Goal: Entertainment & Leisure: Consume media (video, audio)

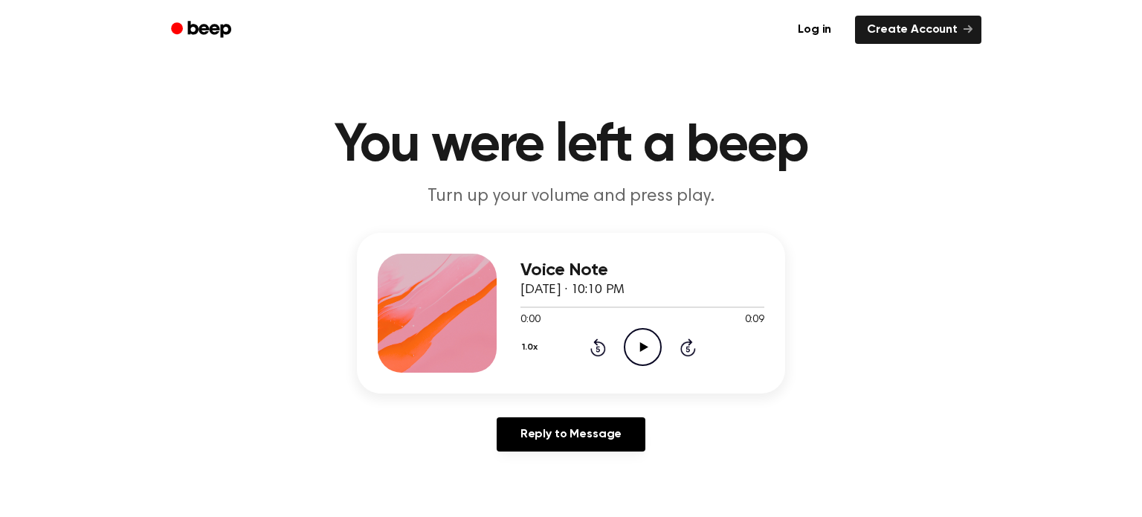
click at [639, 346] on icon "Play Audio" at bounding box center [643, 347] width 38 height 38
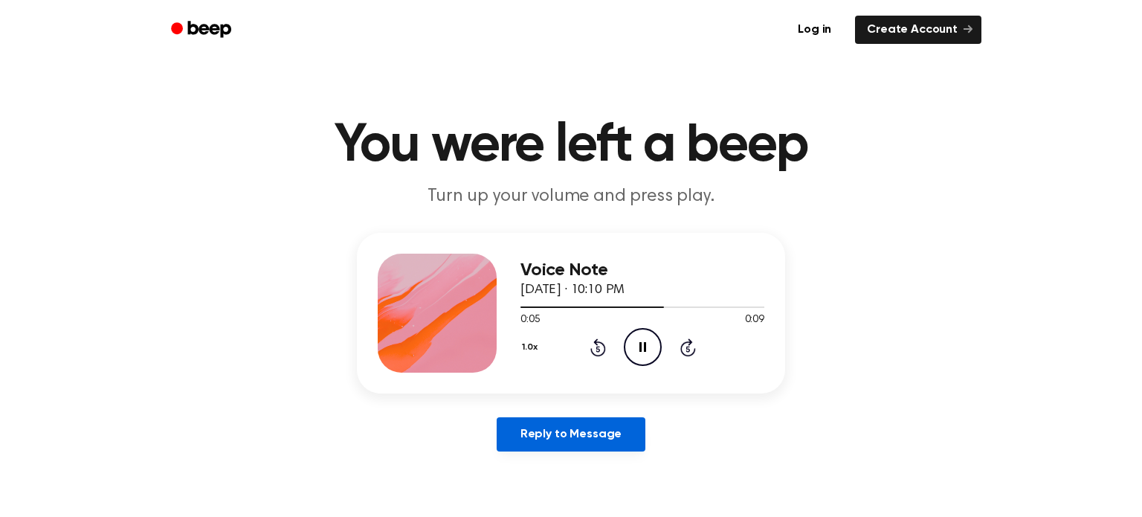
click at [617, 436] on link "Reply to Message" at bounding box center [571, 434] width 149 height 34
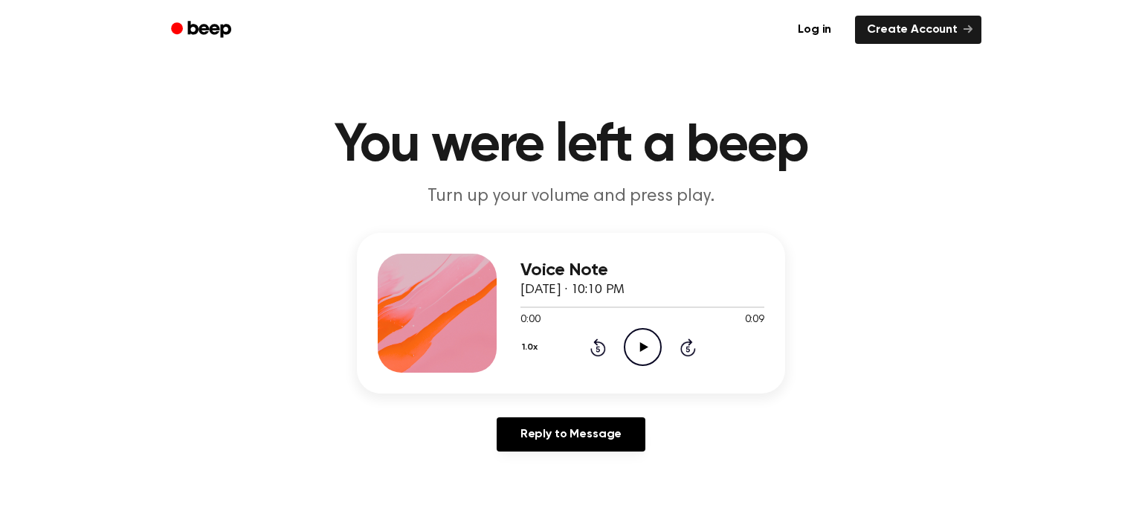
click at [625, 345] on circle at bounding box center [643, 347] width 36 height 36
click at [623, 359] on div "1.0x Rewind 5 seconds Play Audio Skip 5 seconds" at bounding box center [643, 347] width 244 height 38
click at [627, 361] on icon "Play Audio" at bounding box center [643, 347] width 38 height 38
click at [635, 327] on div "0:00 0:10" at bounding box center [643, 320] width 244 height 16
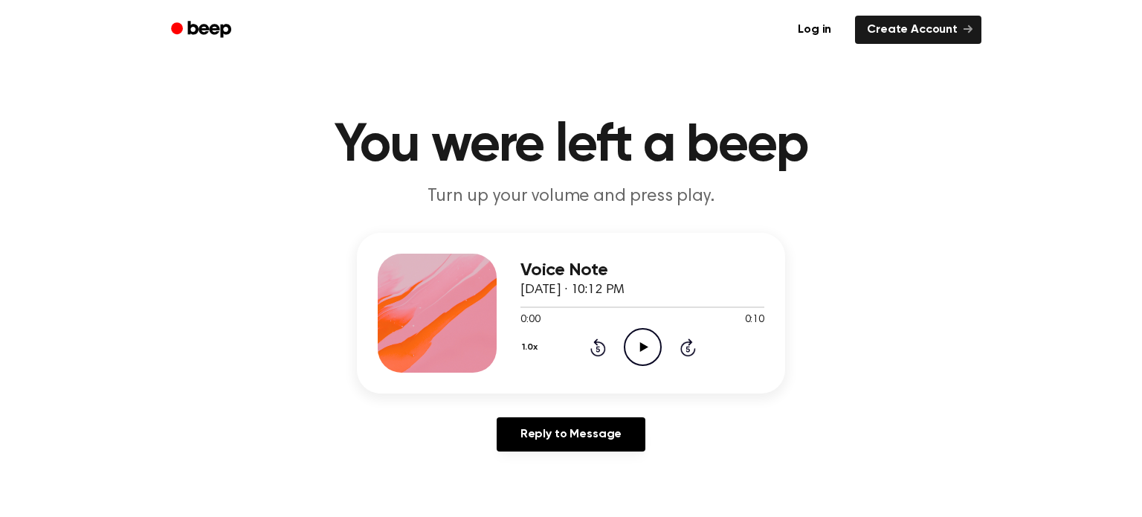
click at [646, 334] on icon "Play Audio" at bounding box center [643, 347] width 38 height 38
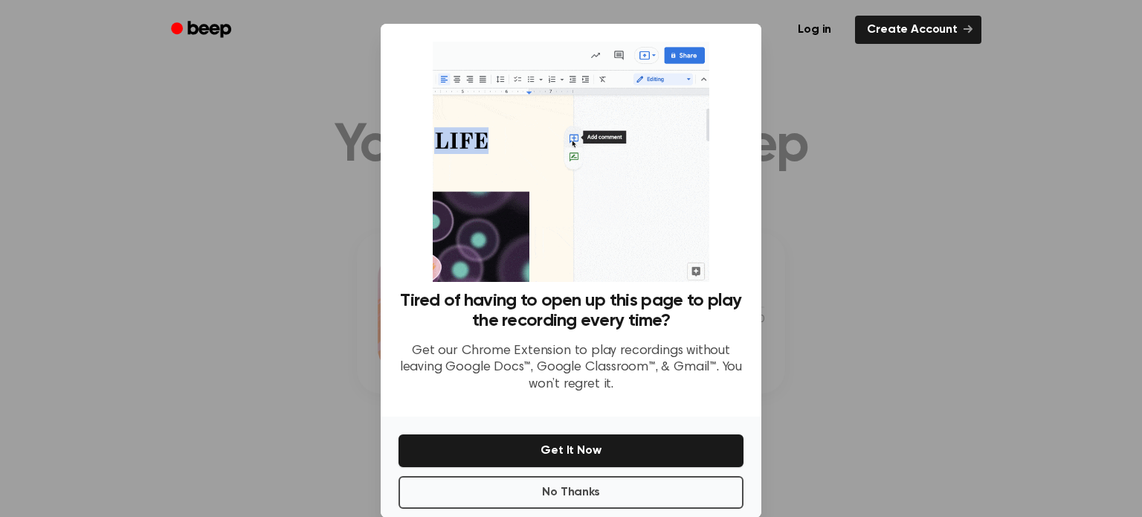
click at [766, 78] on div at bounding box center [571, 258] width 1142 height 517
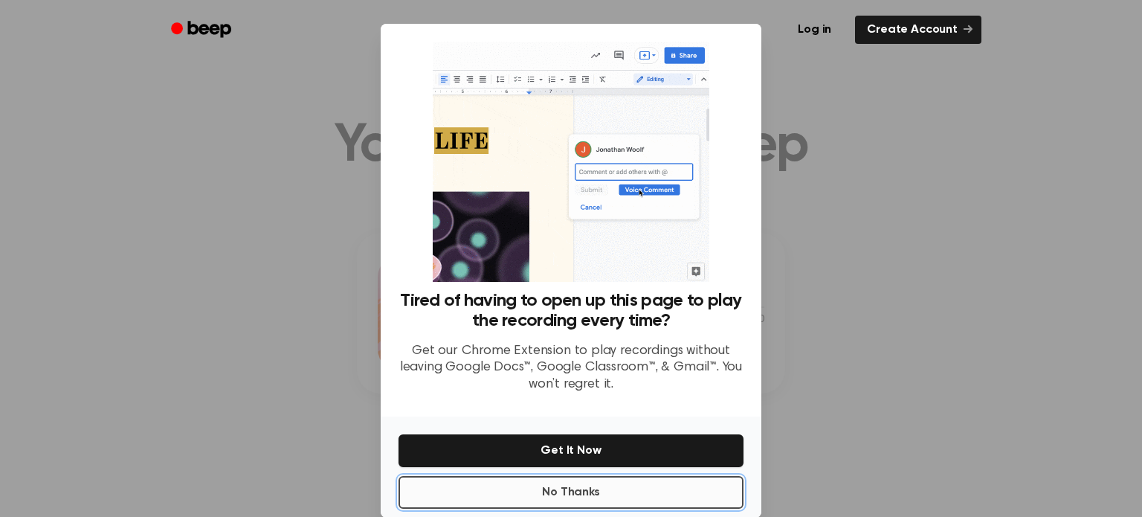
click at [604, 490] on button "No Thanks" at bounding box center [571, 492] width 345 height 33
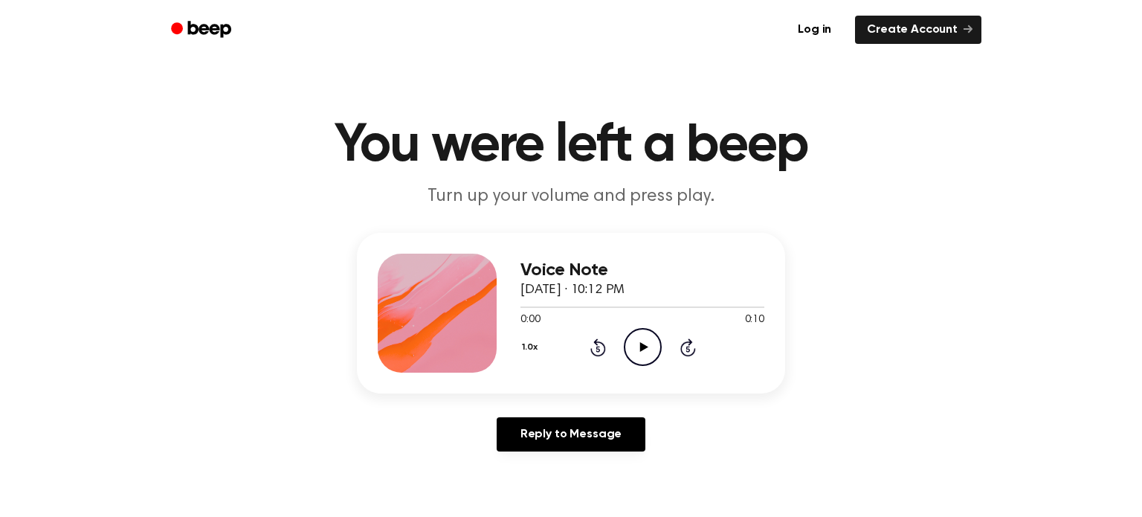
click at [650, 341] on icon "Play Audio" at bounding box center [643, 347] width 38 height 38
click at [649, 366] on icon "Play Audio" at bounding box center [643, 347] width 38 height 38
click at [634, 359] on icon "Play Audio" at bounding box center [643, 347] width 38 height 38
click at [635, 360] on icon "Play Audio" at bounding box center [643, 347] width 38 height 38
click at [640, 341] on icon "Play Audio" at bounding box center [643, 347] width 38 height 38
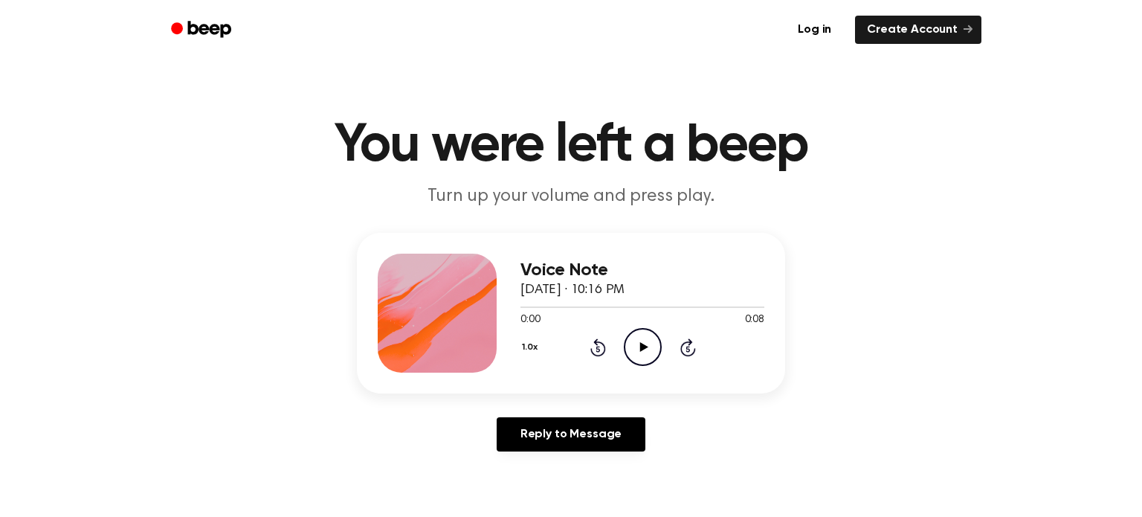
click at [637, 328] on icon "Play Audio" at bounding box center [643, 347] width 38 height 38
click at [649, 358] on icon "Play Audio" at bounding box center [643, 347] width 38 height 38
click at [620, 352] on div "1.0x Rewind 5 seconds Play Audio Skip 5 seconds" at bounding box center [643, 347] width 244 height 38
click at [635, 361] on icon "Play Audio" at bounding box center [643, 347] width 38 height 38
click at [635, 361] on icon "Pause Audio" at bounding box center [643, 347] width 38 height 38
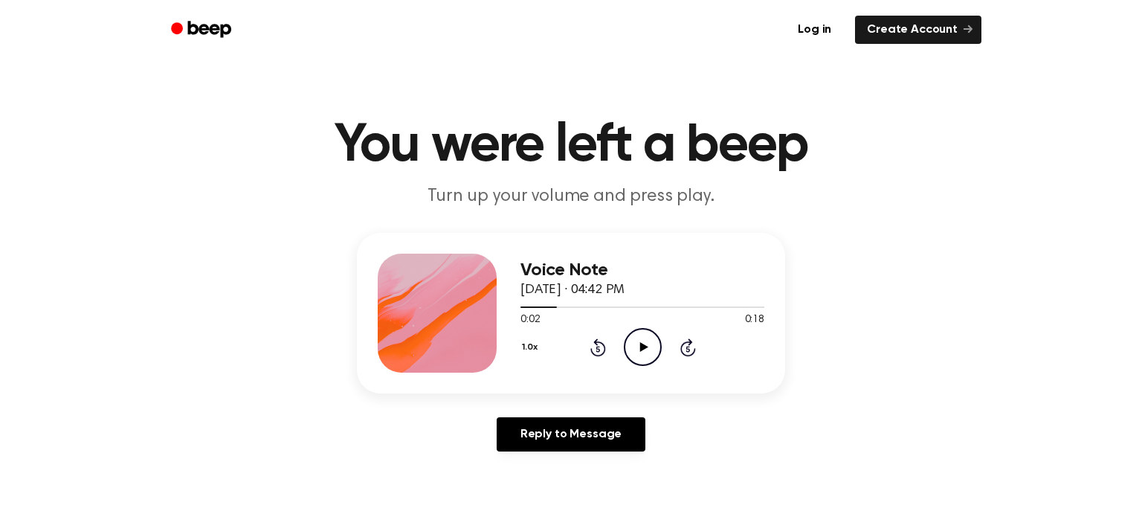
click at [594, 356] on icon "Rewind 5 seconds" at bounding box center [598, 347] width 16 height 19
click at [642, 359] on icon "Play Audio" at bounding box center [643, 347] width 38 height 38
click at [646, 341] on icon "Play Audio" at bounding box center [643, 347] width 38 height 38
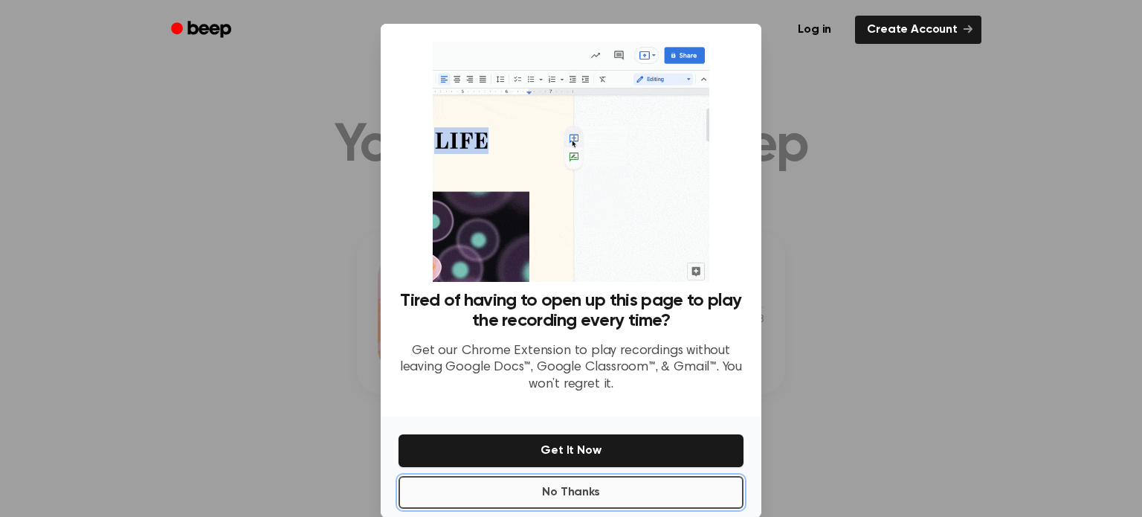
click at [649, 482] on button "No Thanks" at bounding box center [571, 492] width 345 height 33
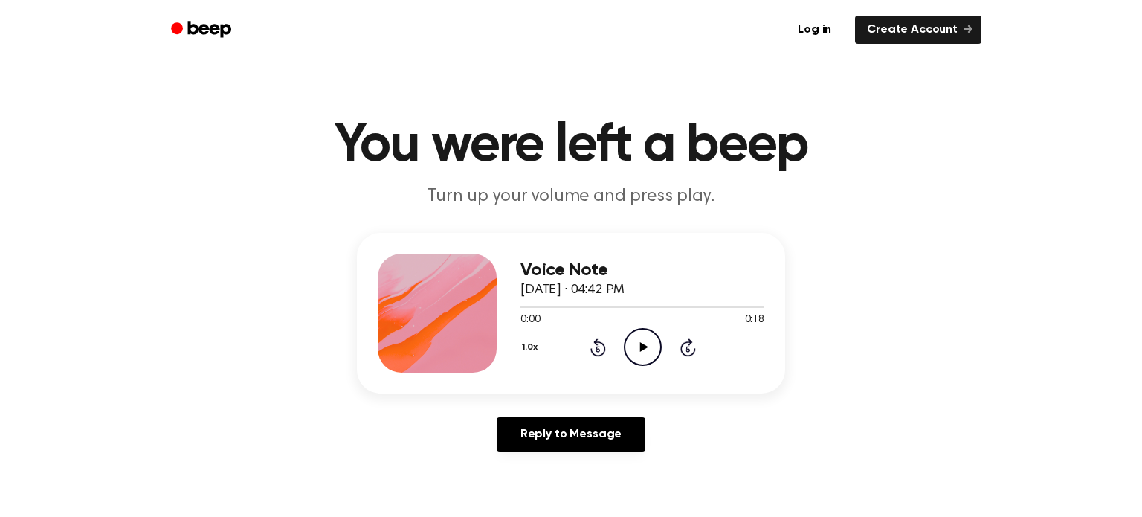
click at [641, 355] on icon "Play Audio" at bounding box center [643, 347] width 38 height 38
click at [643, 344] on icon "Play Audio" at bounding box center [643, 347] width 38 height 38
click at [638, 341] on icon "Play Audio" at bounding box center [643, 347] width 38 height 38
click at [647, 335] on icon "Play Audio" at bounding box center [643, 347] width 38 height 38
click at [643, 354] on icon "Play Audio" at bounding box center [643, 347] width 38 height 38
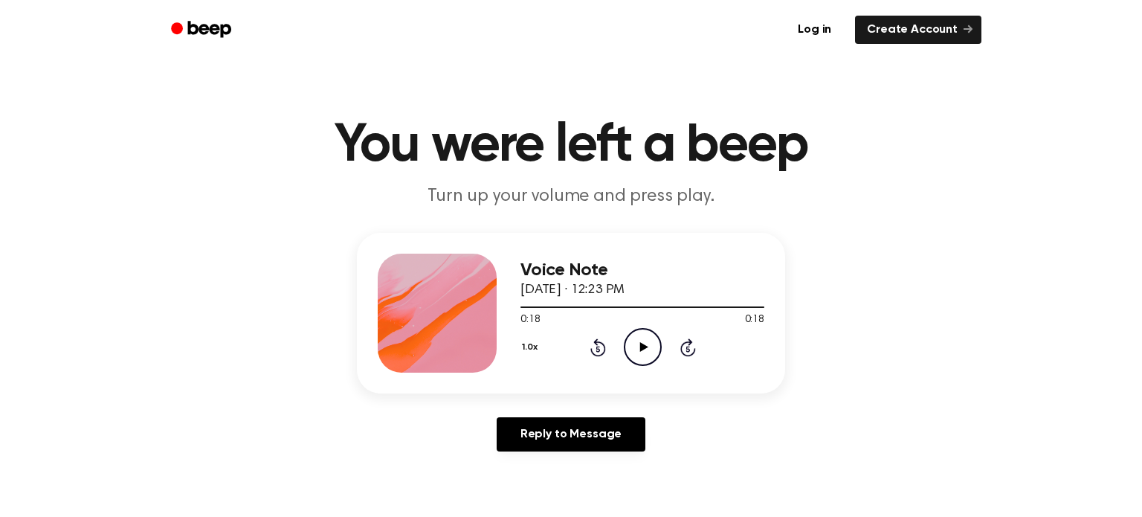
click at [635, 344] on icon "Play Audio" at bounding box center [643, 347] width 38 height 38
